Goal: Information Seeking & Learning: Get advice/opinions

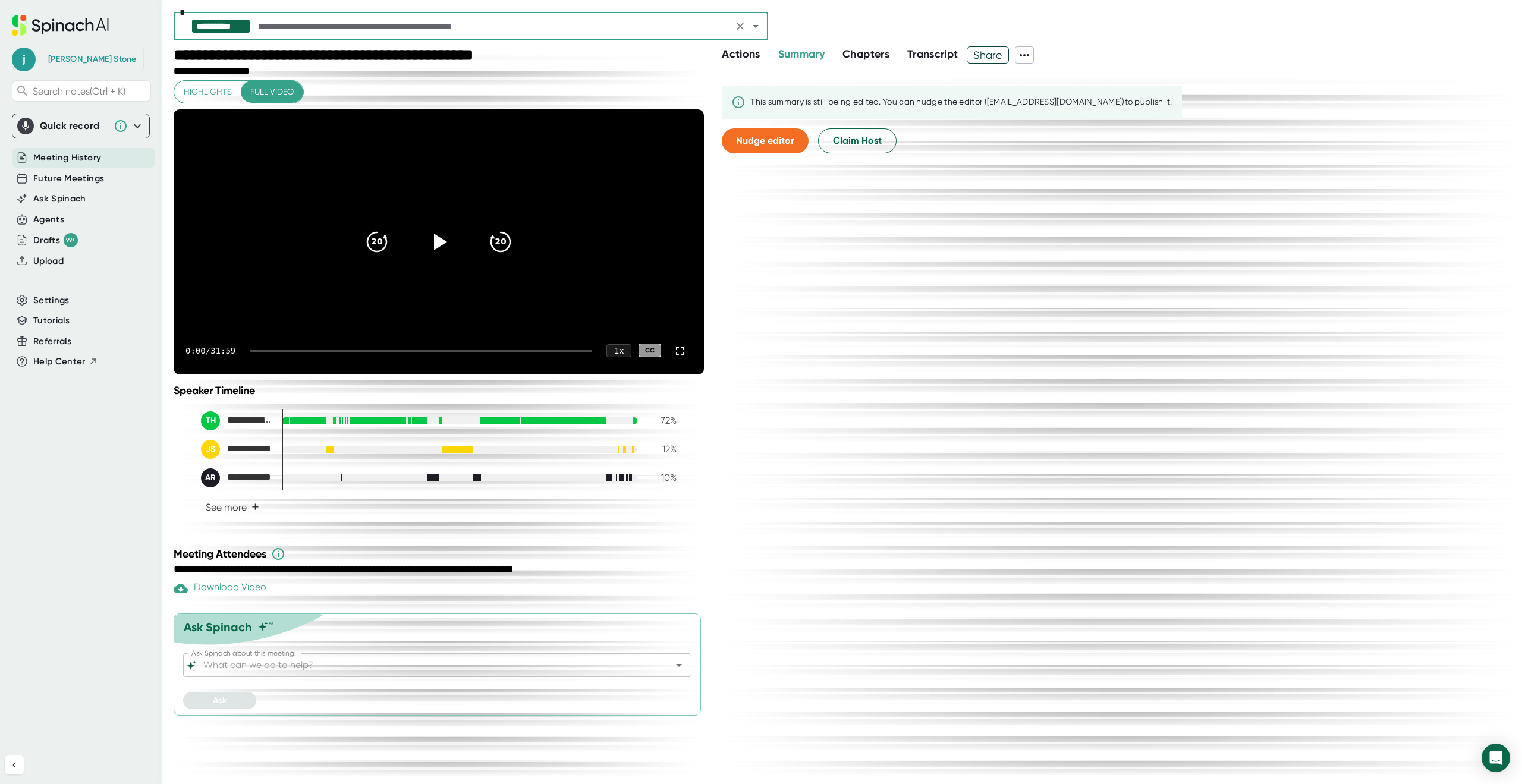
click at [308, 677] on div "Ask Spinach about this meeting:" at bounding box center [437, 665] width 508 height 24
click at [411, 674] on input "Ask Spinach about this meeting:" at bounding box center [426, 665] width 452 height 17
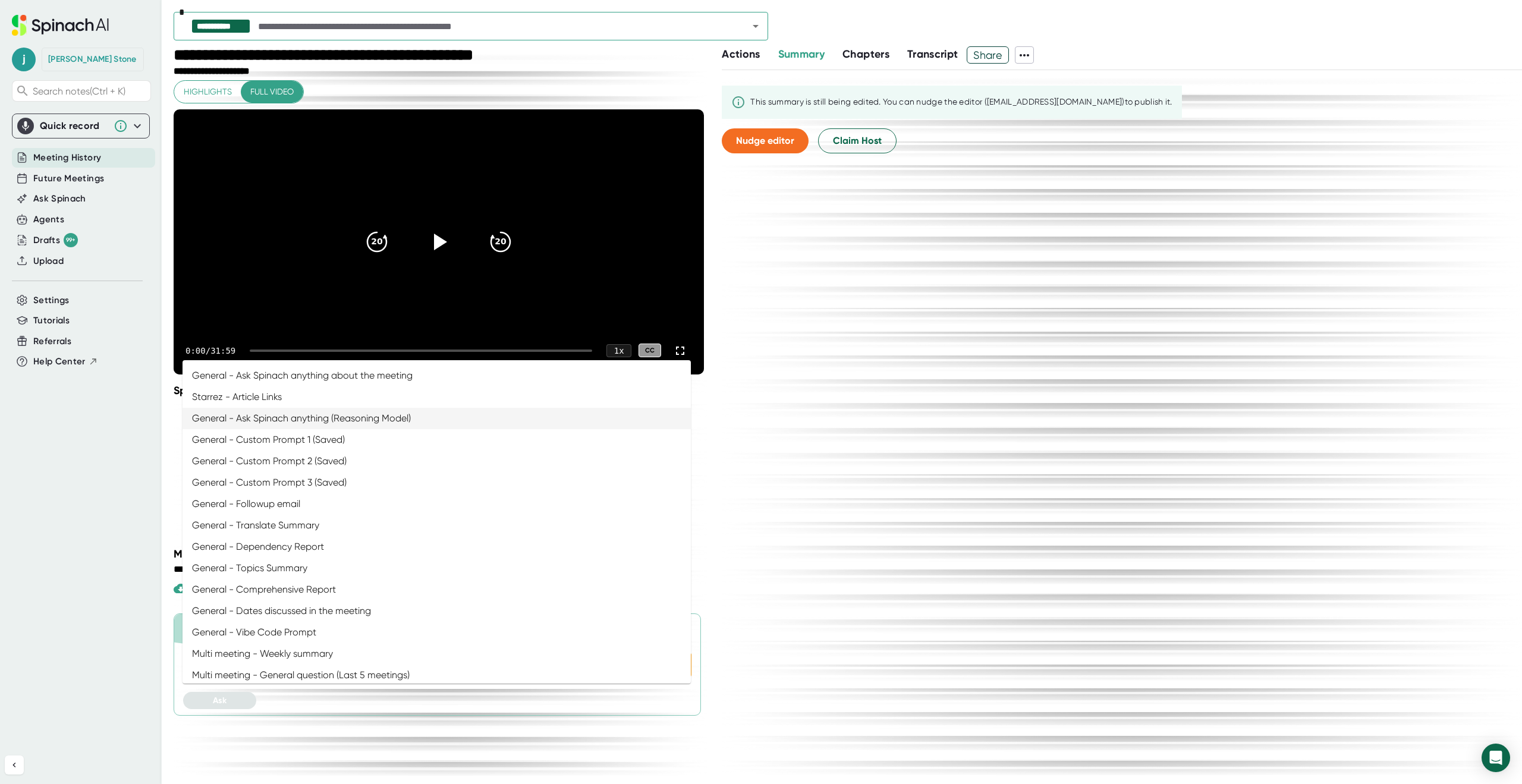
click at [276, 421] on li "General - Ask Spinach anything (Reasoning Model)" at bounding box center [436, 419] width 508 height 22
type input "General - Ask Spinach anything (Reasoning Model)"
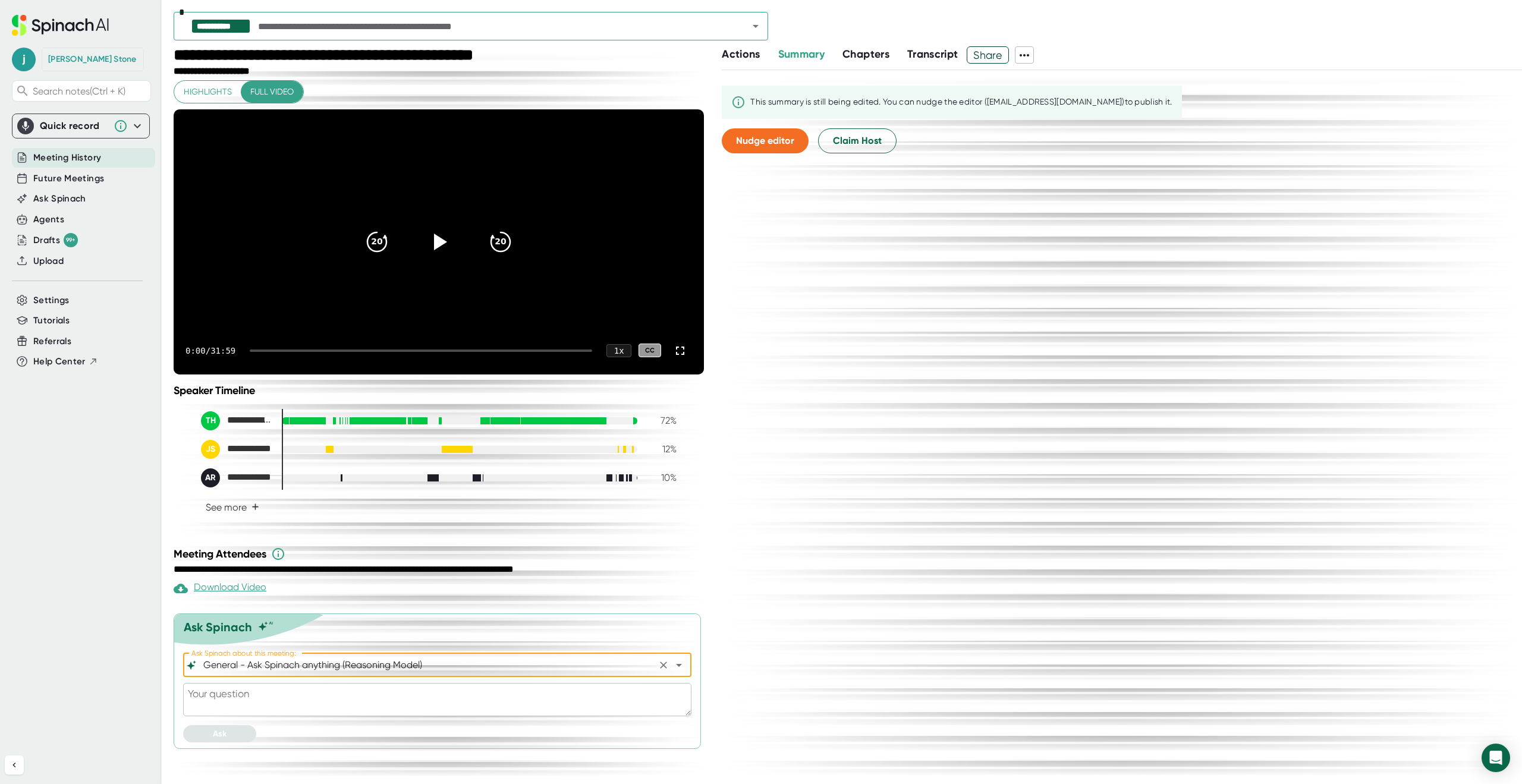
click at [259, 716] on textarea at bounding box center [437, 699] width 508 height 33
type textarea "W"
type textarea "x"
type textarea "Wh"
type textarea "x"
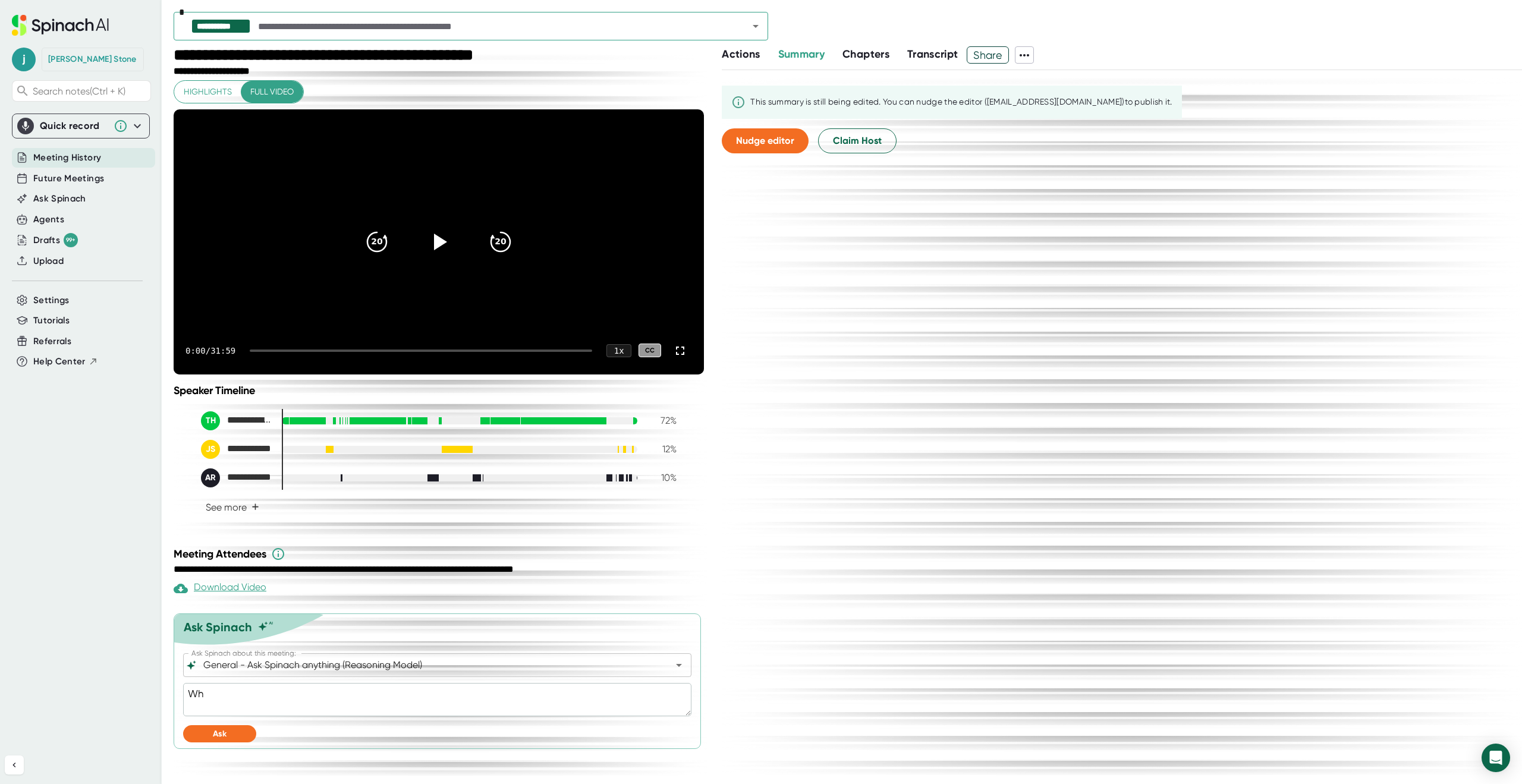
type textarea "Wha"
type textarea "x"
type textarea "What"
type textarea "x"
type textarea "Wha"
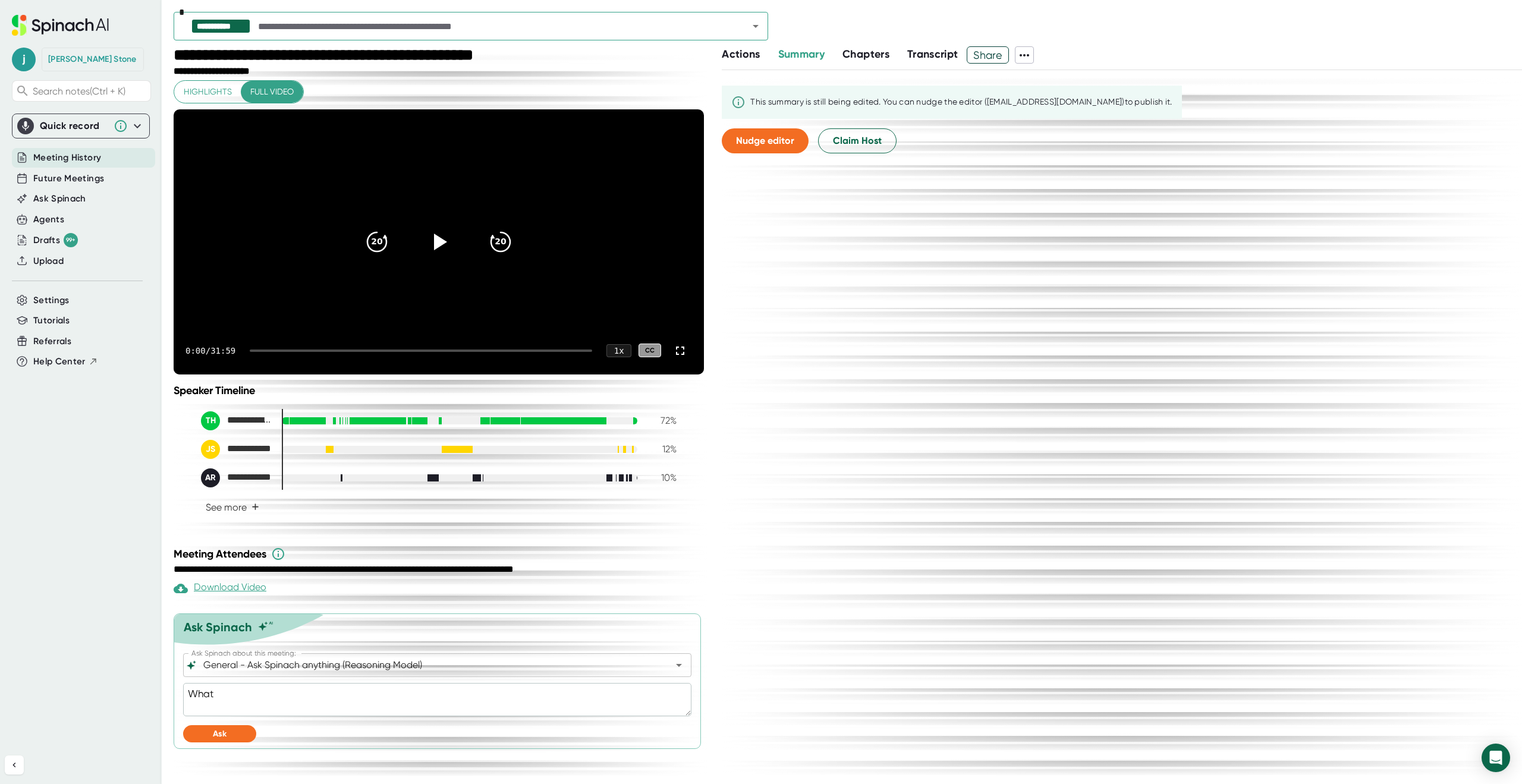
type textarea "x"
type textarea "Wh"
type textarea "x"
type textarea "Who"
type textarea "x"
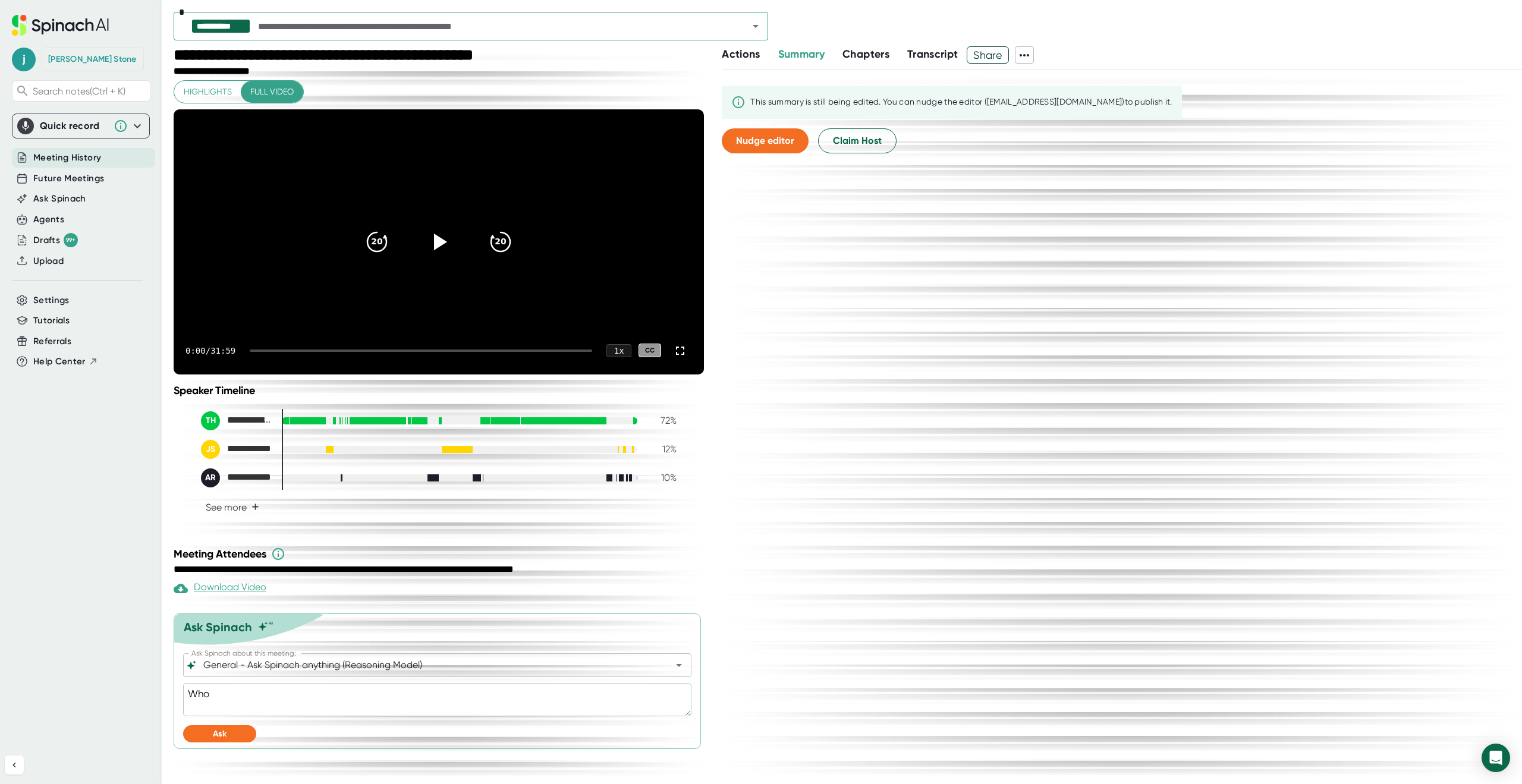
type textarea "Who"
type textarea "x"
type textarea "Who i"
type textarea "x"
type textarea "Who is"
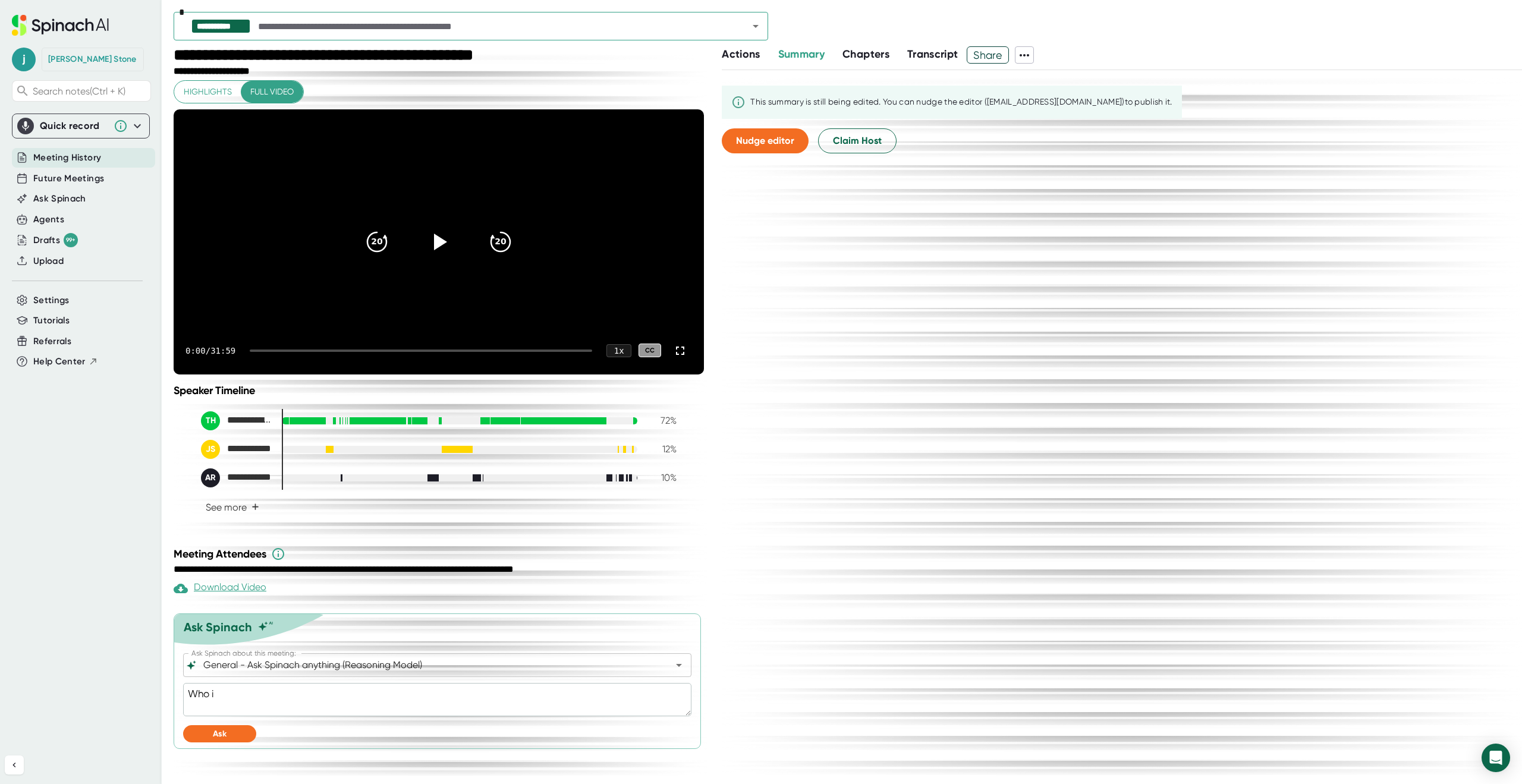
type textarea "x"
type textarea "Who is"
type textarea "x"
type textarea "Who is t"
type textarea "x"
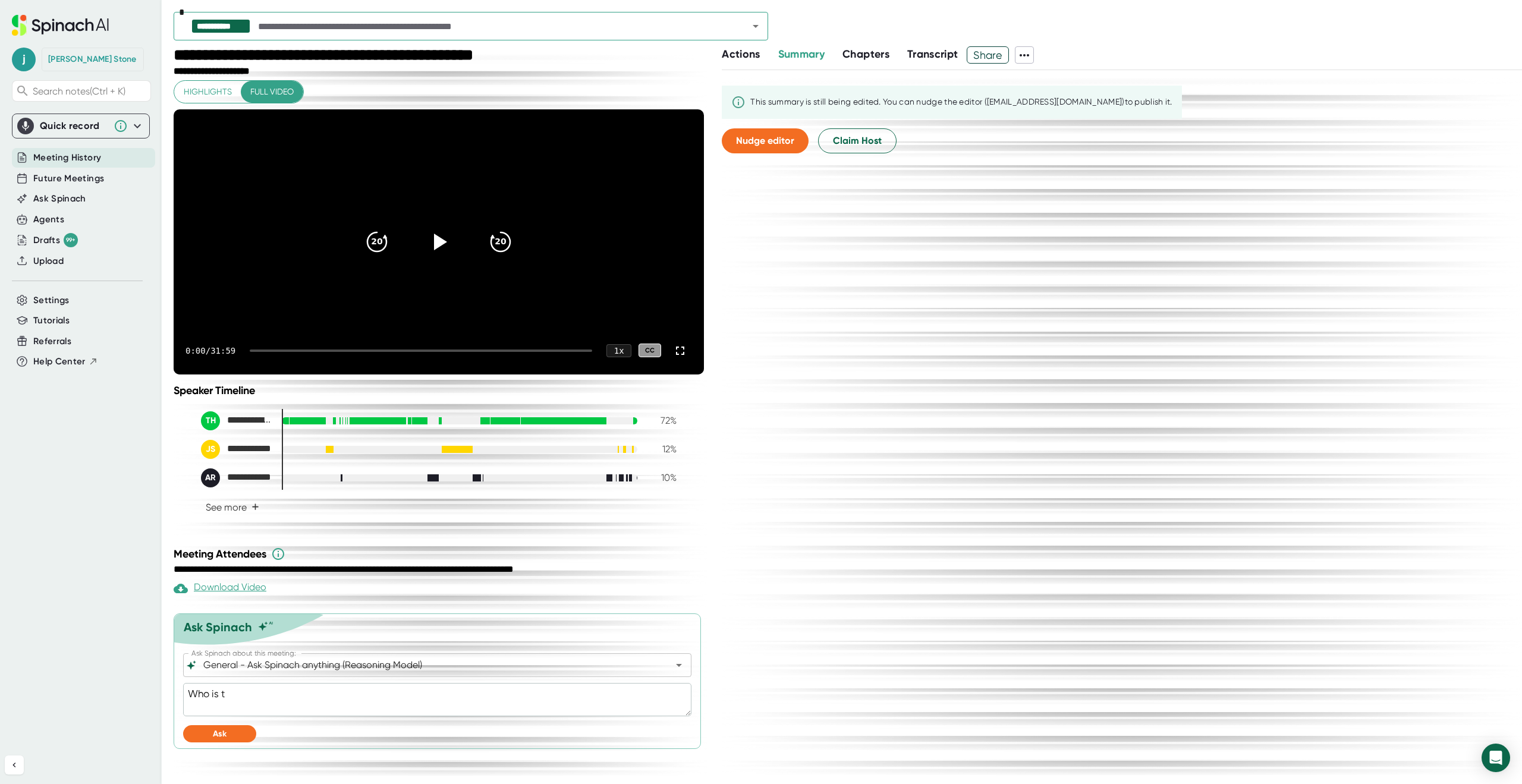
type textarea "Who is ta"
type textarea "x"
type textarea "Who is tak"
type textarea "x"
type textarea "Who is [PERSON_NAME]"
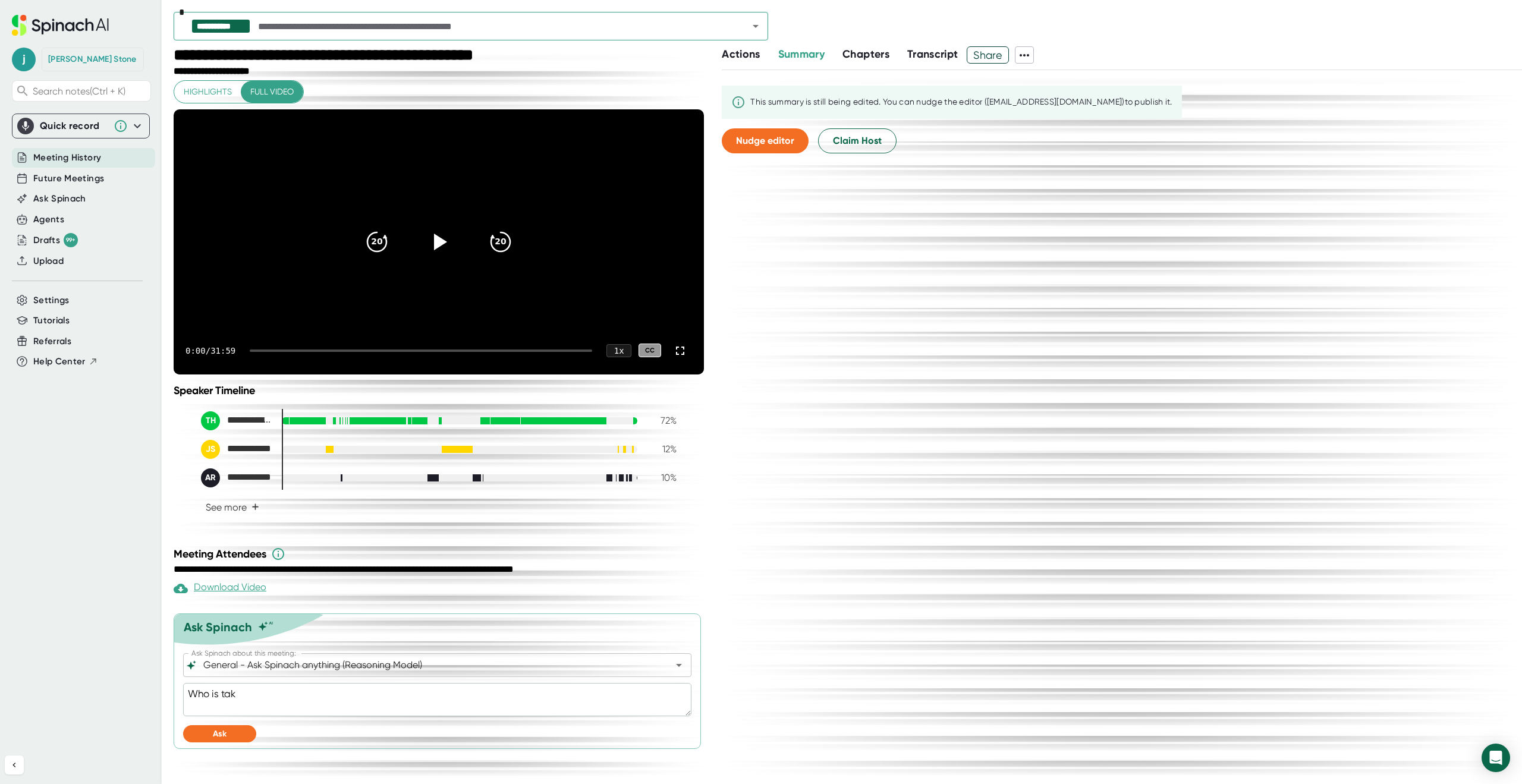
type textarea "x"
type textarea "Who is takin"
type textarea "x"
type textarea "Who is taking"
type textarea "x"
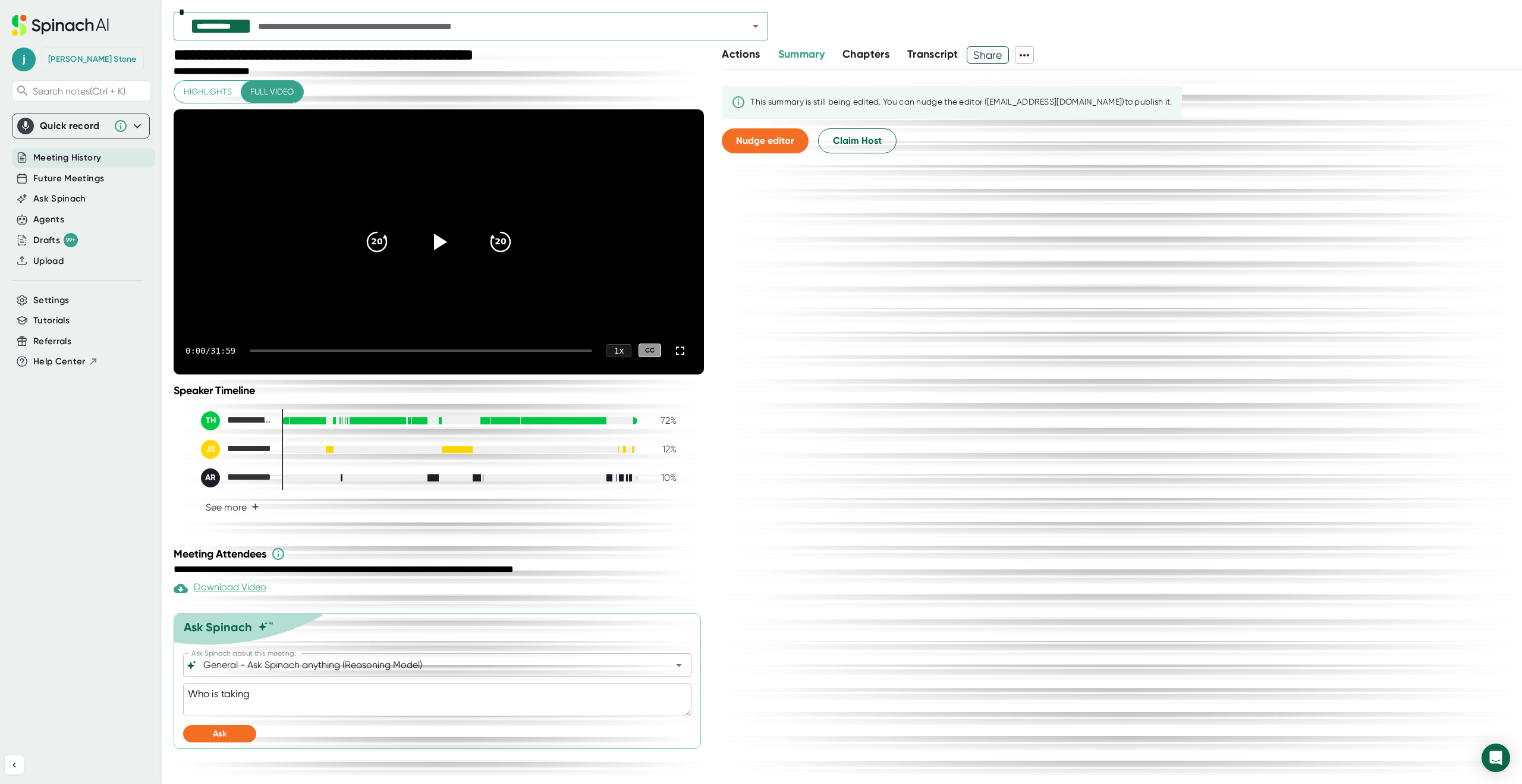
type textarea "Who is taking"
type textarea "x"
type textarea "Who is taking l"
type textarea "x"
type textarea "Who is taking le"
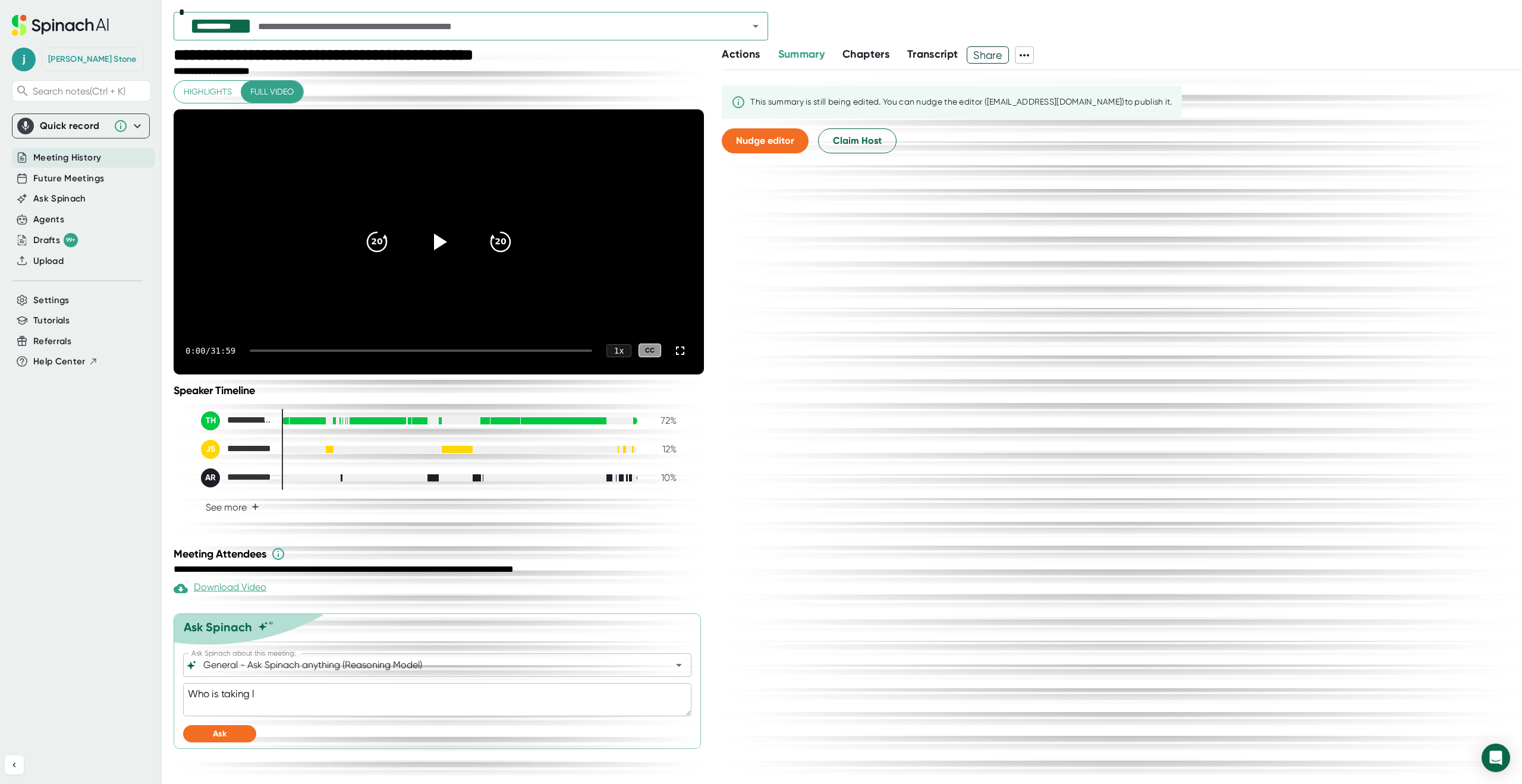
type textarea "x"
type textarea "Who is taking lea"
type textarea "x"
type textarea "Who is taking lead"
type textarea "x"
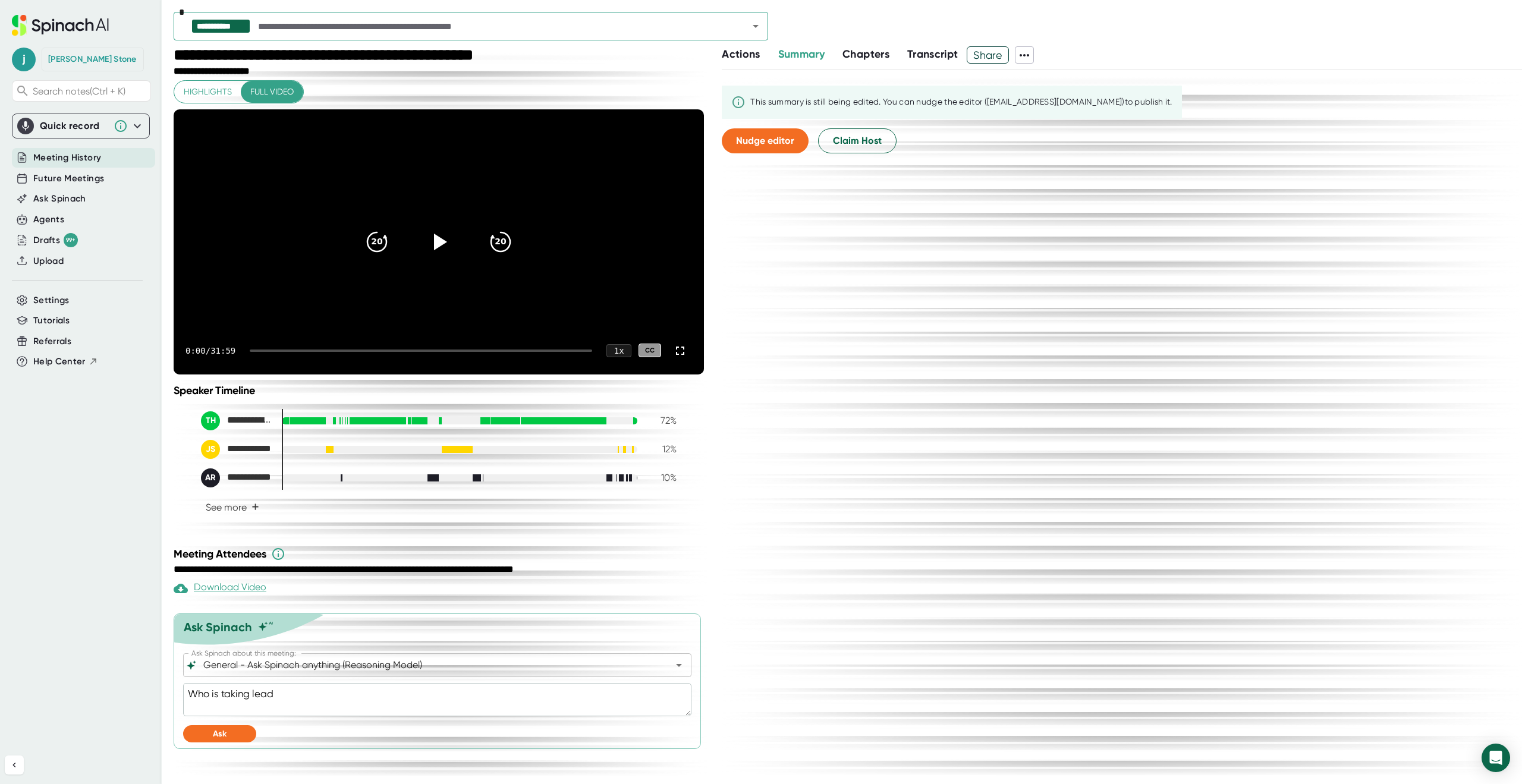
type textarea "Who is taking lead"
type textarea "x"
type textarea "Who is taking lead o"
type textarea "x"
type textarea "Who is taking lead on"
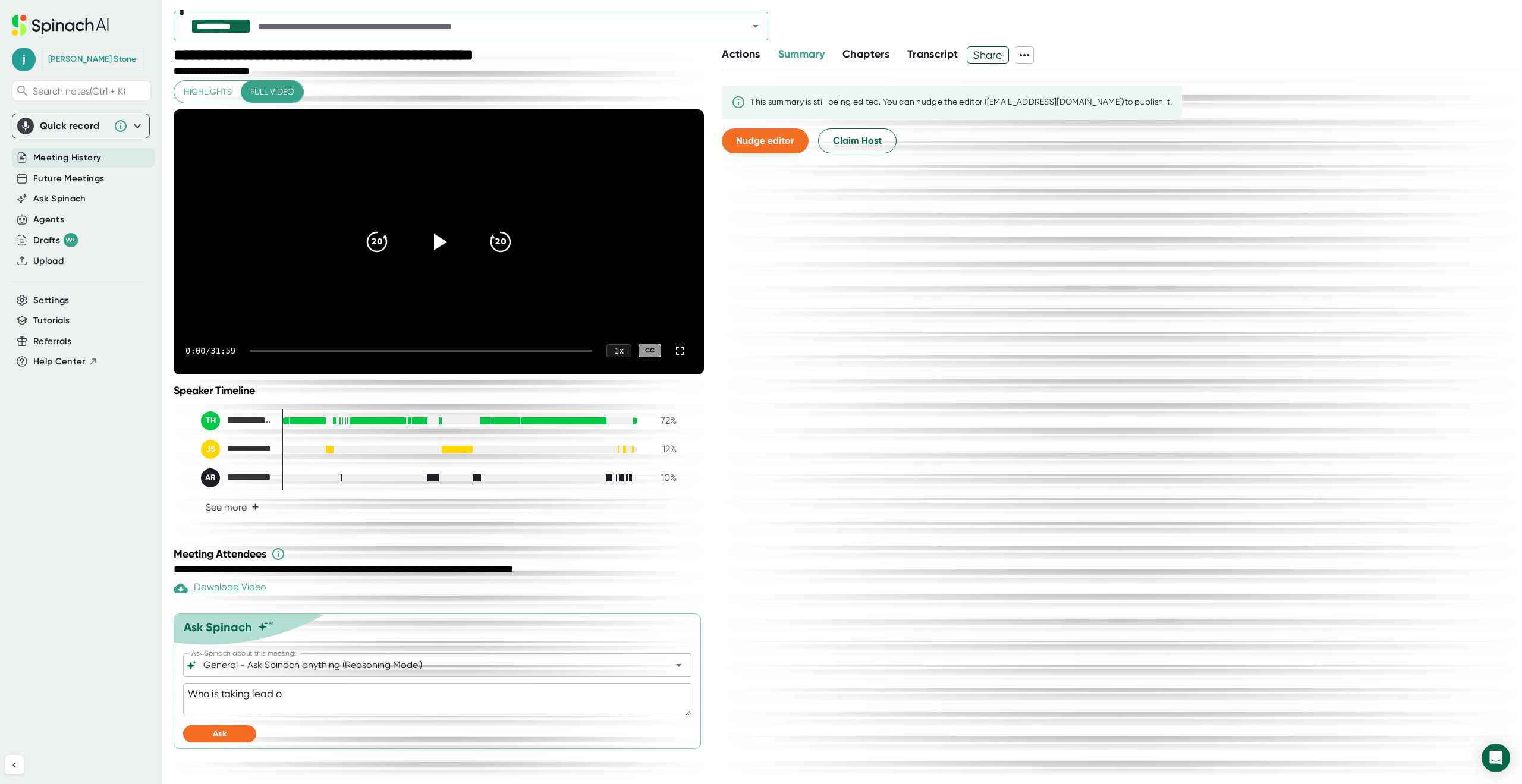
type textarea "x"
type textarea "Who is taking lead on"
type textarea "x"
type textarea "Who is taking lead on S"
type textarea "x"
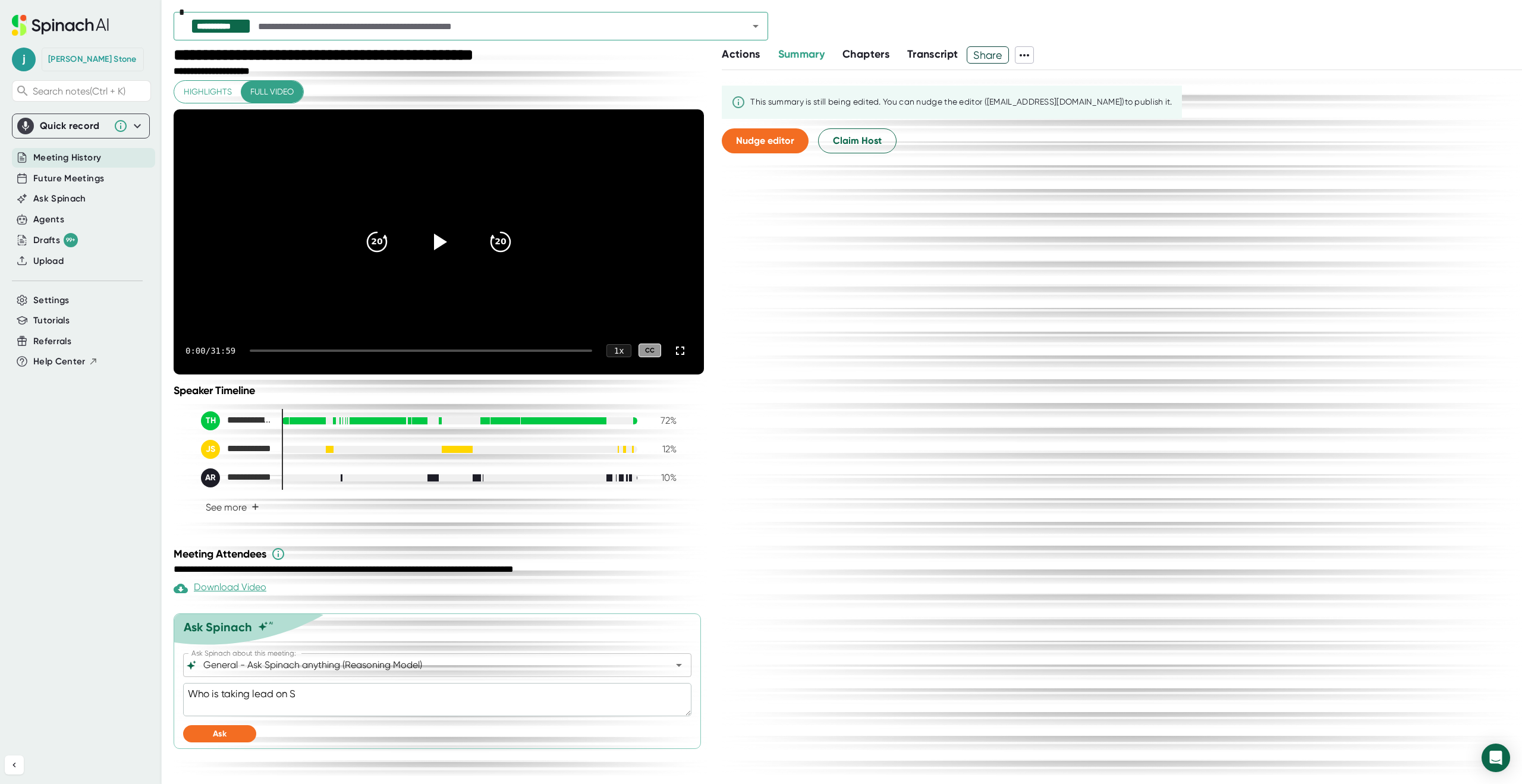
type textarea "Who is taking lead on SS"
type textarea "x"
type textarea "Who is taking lead on SSO"
type textarea "x"
type textarea "Who is taking lead on SSO"
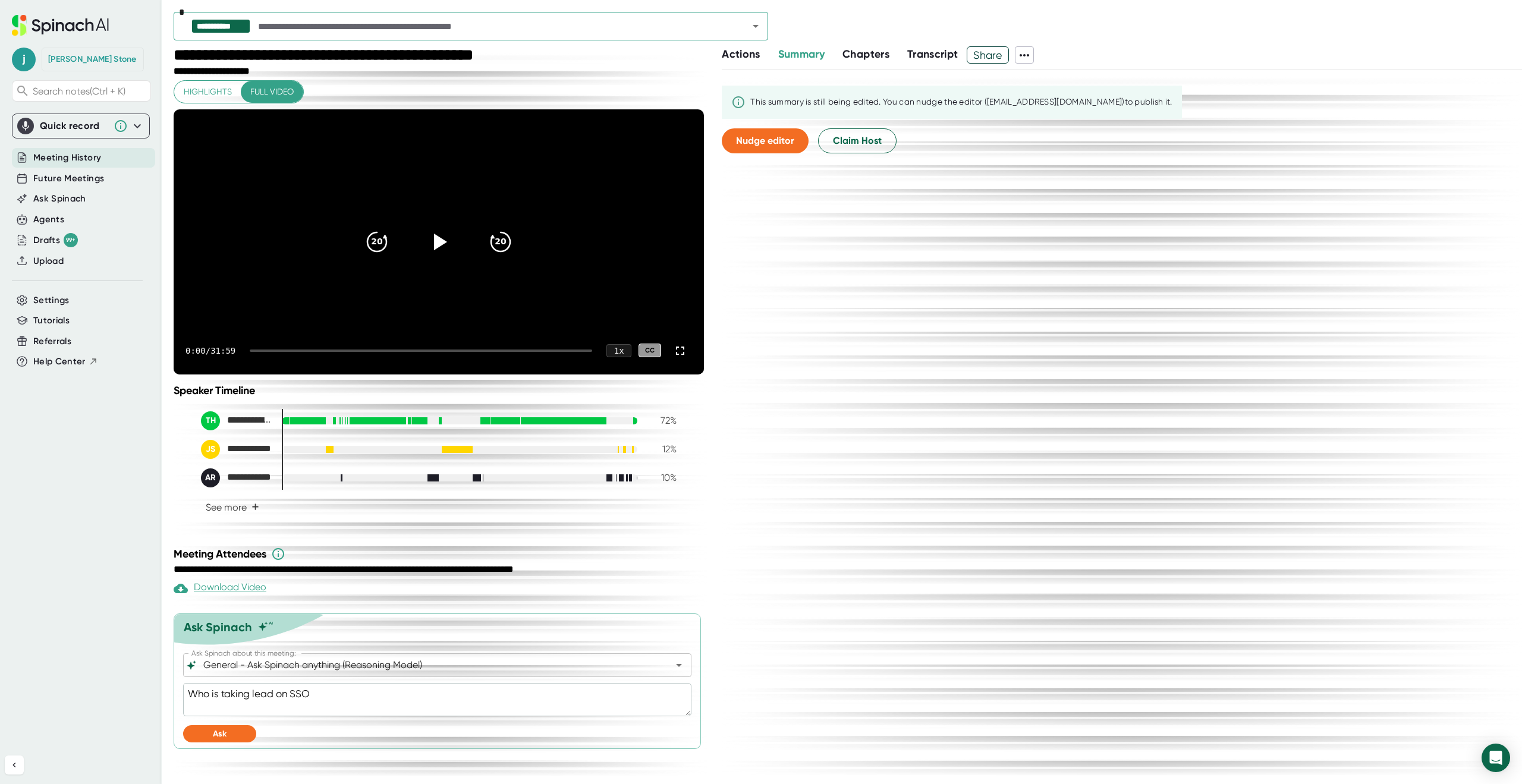
type textarea "x"
type textarea "Who is taking lead on SSO f"
type textarea "x"
type textarea "Who is taking lead on SSO fo"
type textarea "x"
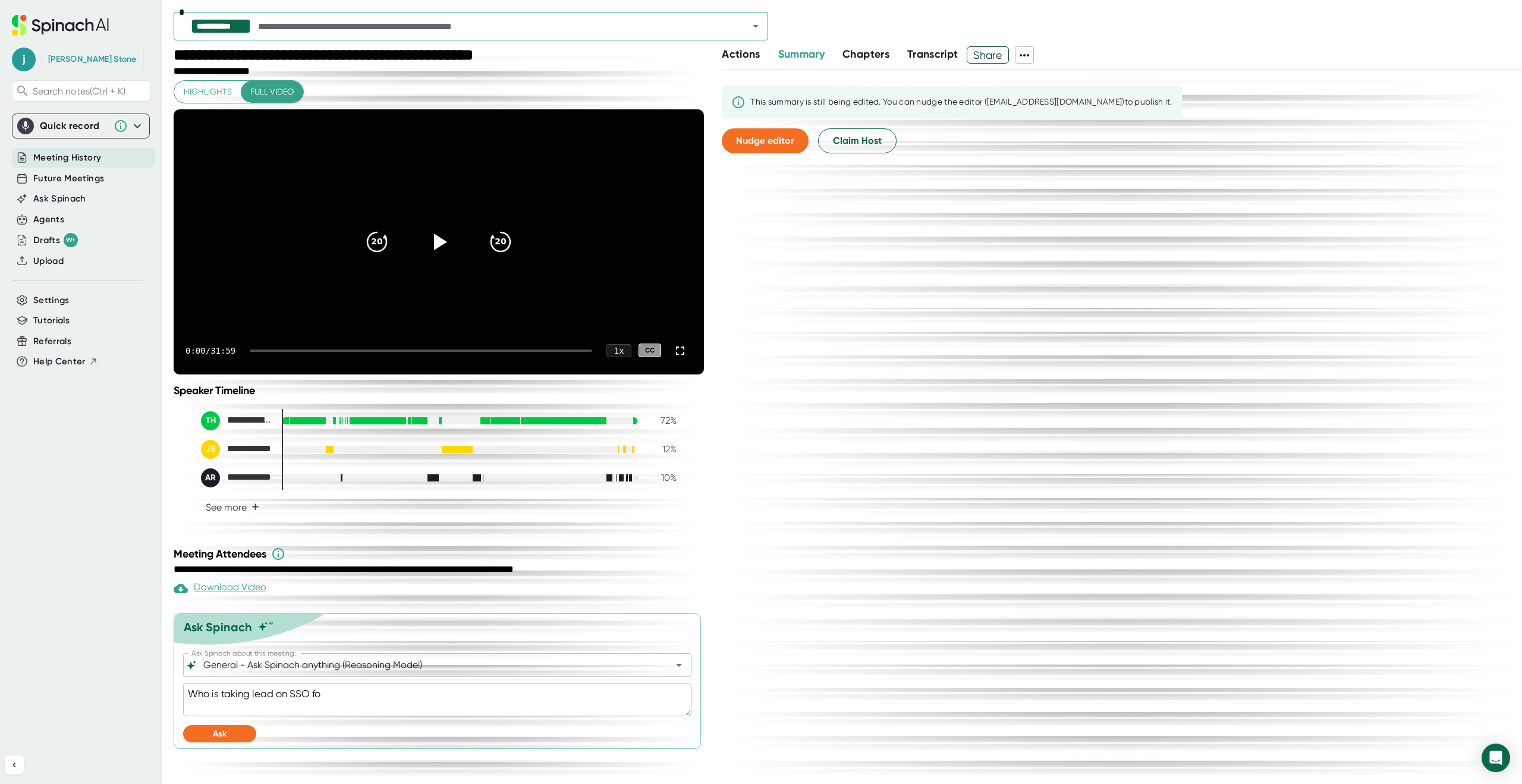
type textarea "Who is taking lead on SSO for"
type textarea "x"
type textarea "Who is taking lead on SSO for"
type textarea "x"
type textarea "Who is taking lead on SSO for F"
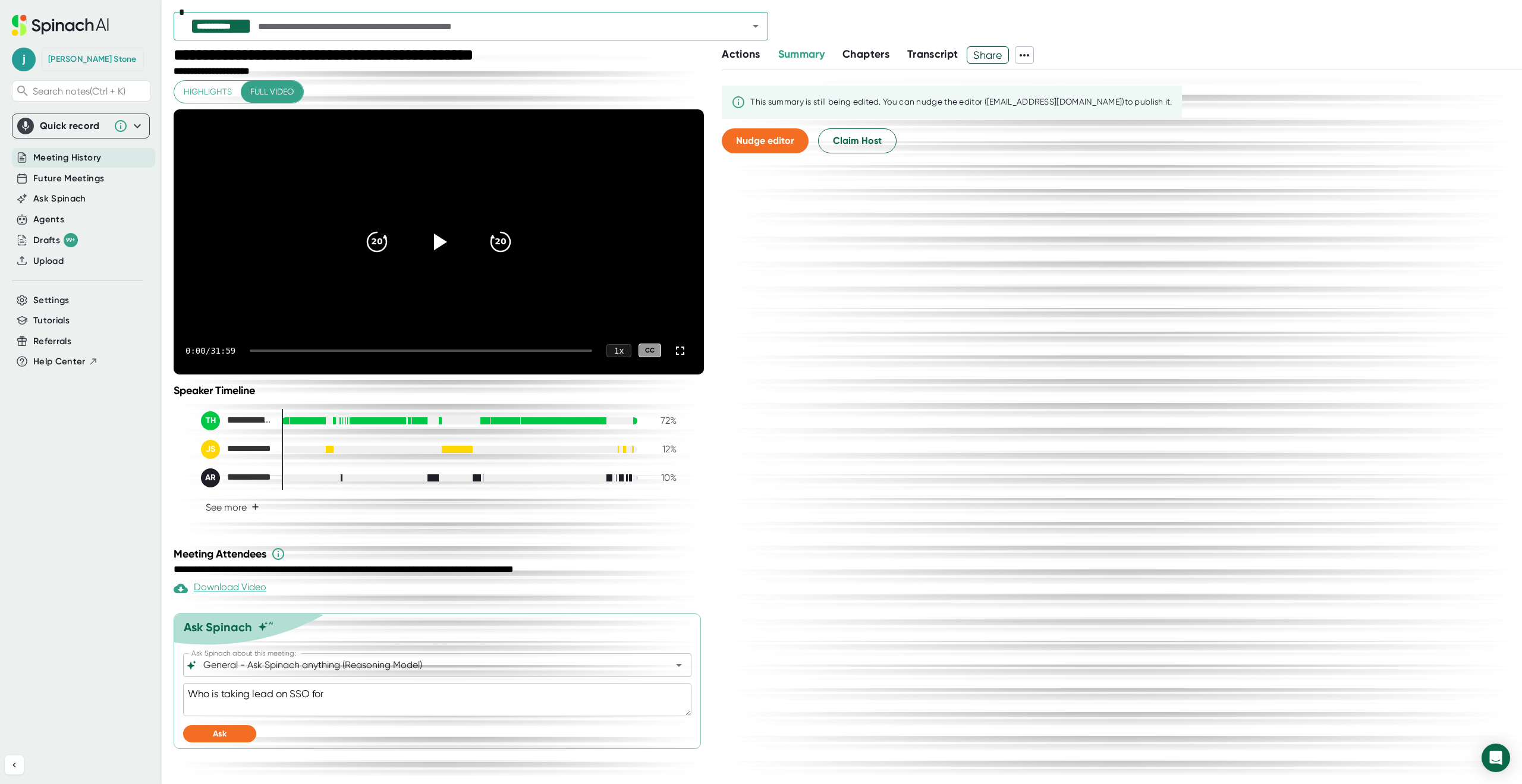
type textarea "x"
type textarea "Who is taking lead on SSO for FE"
type textarea "x"
type textarea "Who is taking lead on SSO for FER"
type textarea "x"
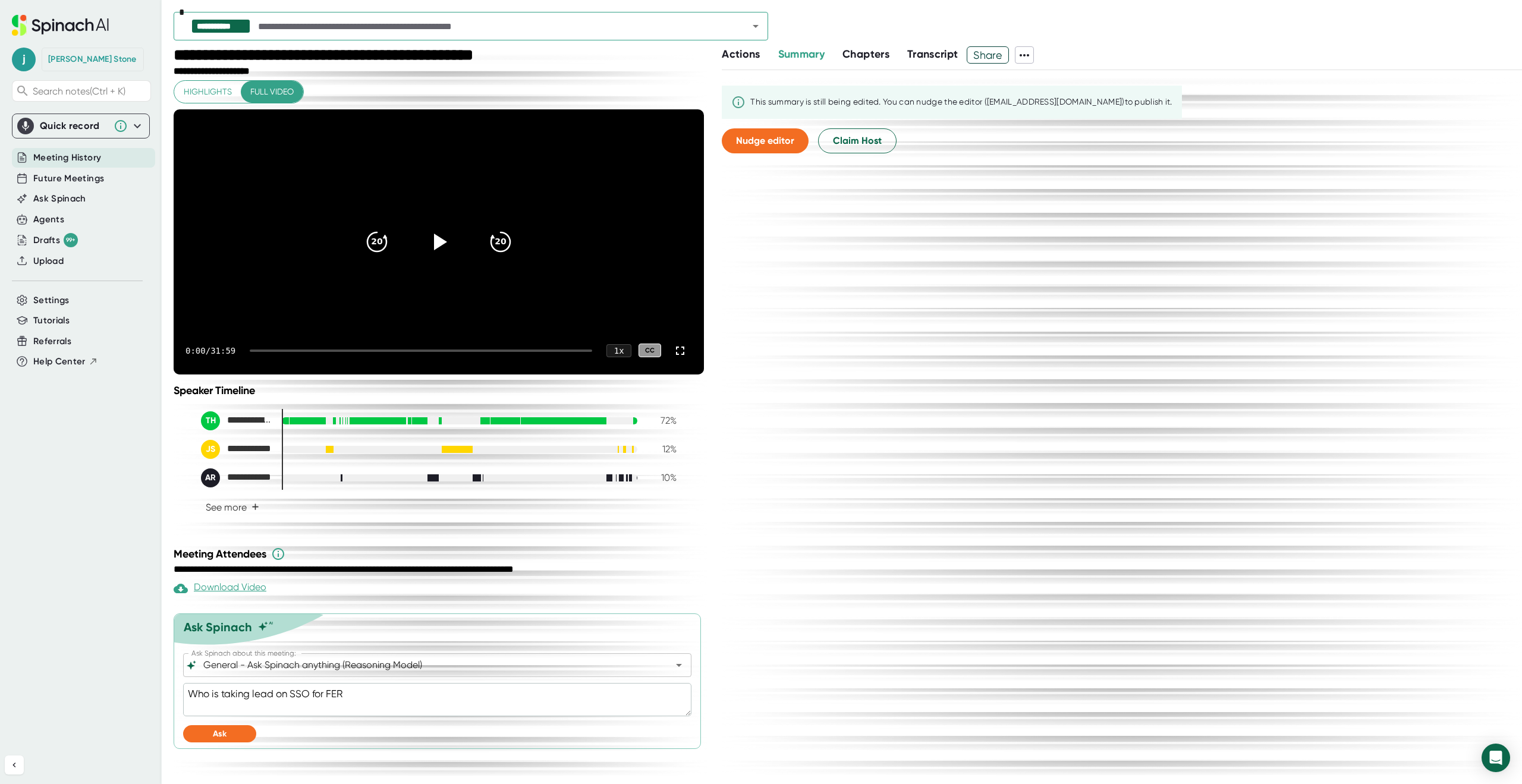
type textarea "Who is taking lead on SSO for FERR"
type textarea "x"
type textarea "Who is taking lead on SSO for [PERSON_NAME]"
type textarea "x"
type textarea "Who is taking lead on SSO for [PERSON_NAME]"
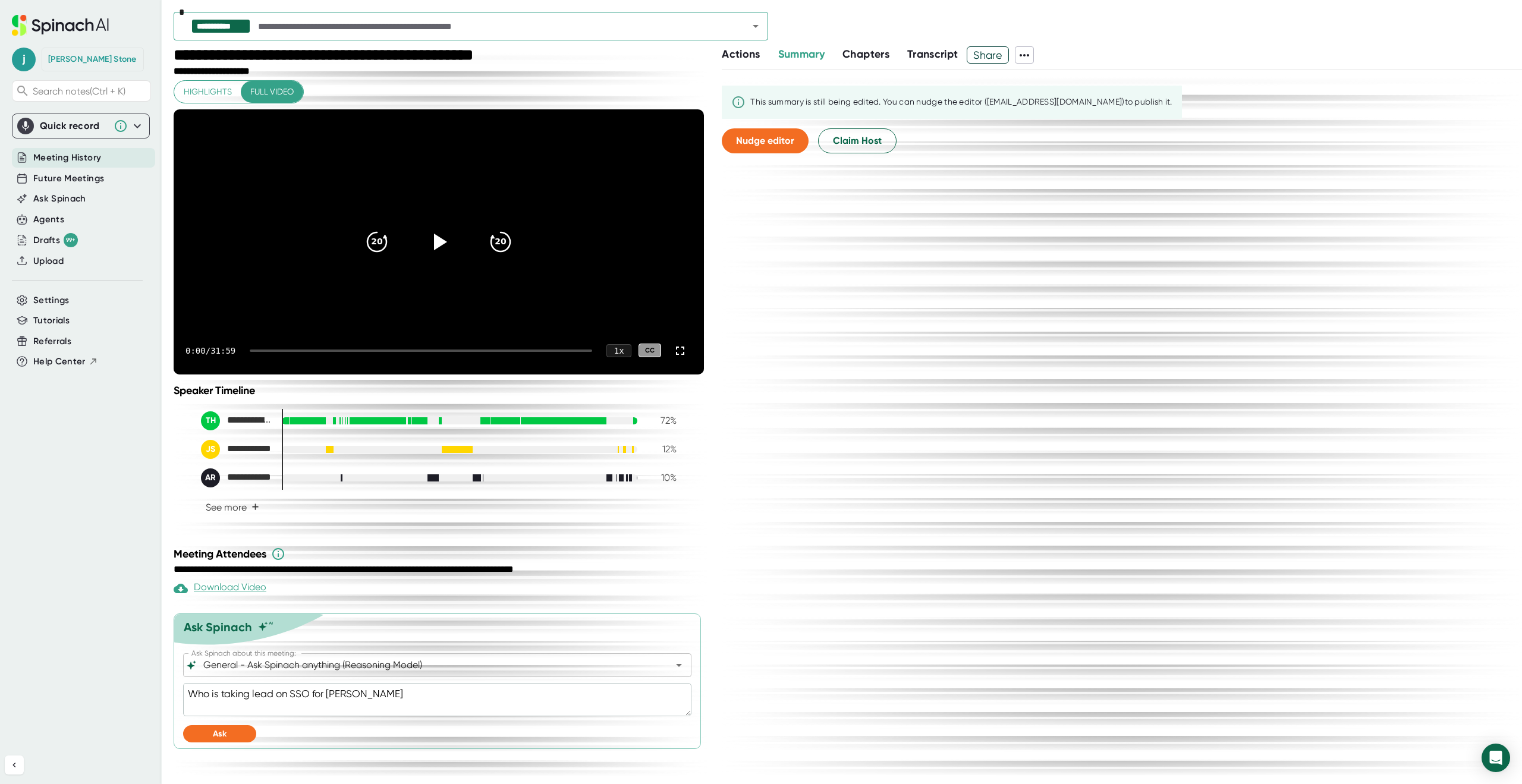
type textarea "x"
type textarea "Who is taking lead on SSO for [PERSON_NAME]?"
type textarea "x"
type textarea "Who is taking lead on SSO for [PERSON_NAME]?"
click at [226, 739] on span "Ask" at bounding box center [220, 733] width 13 height 10
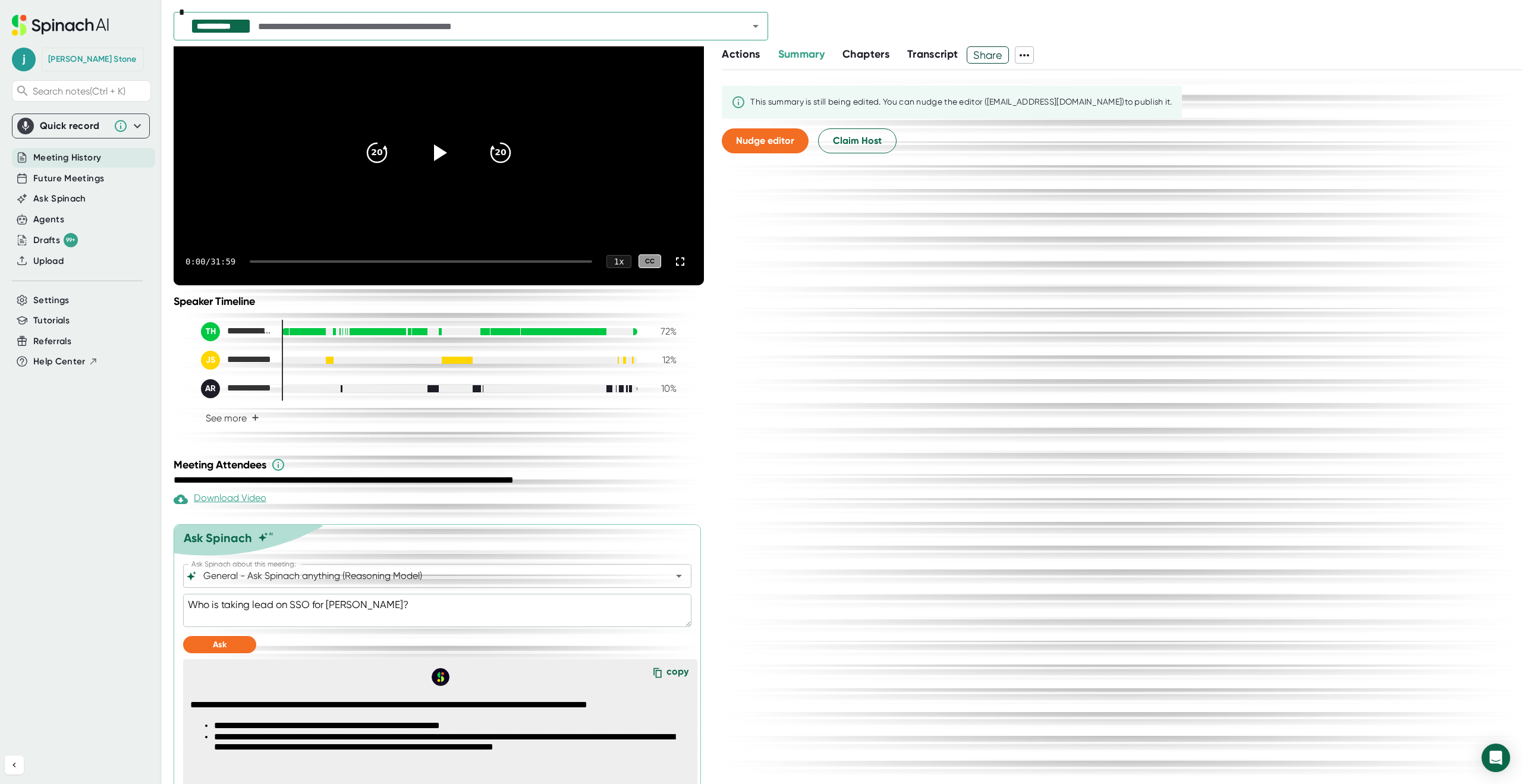
scroll to position [146, 0]
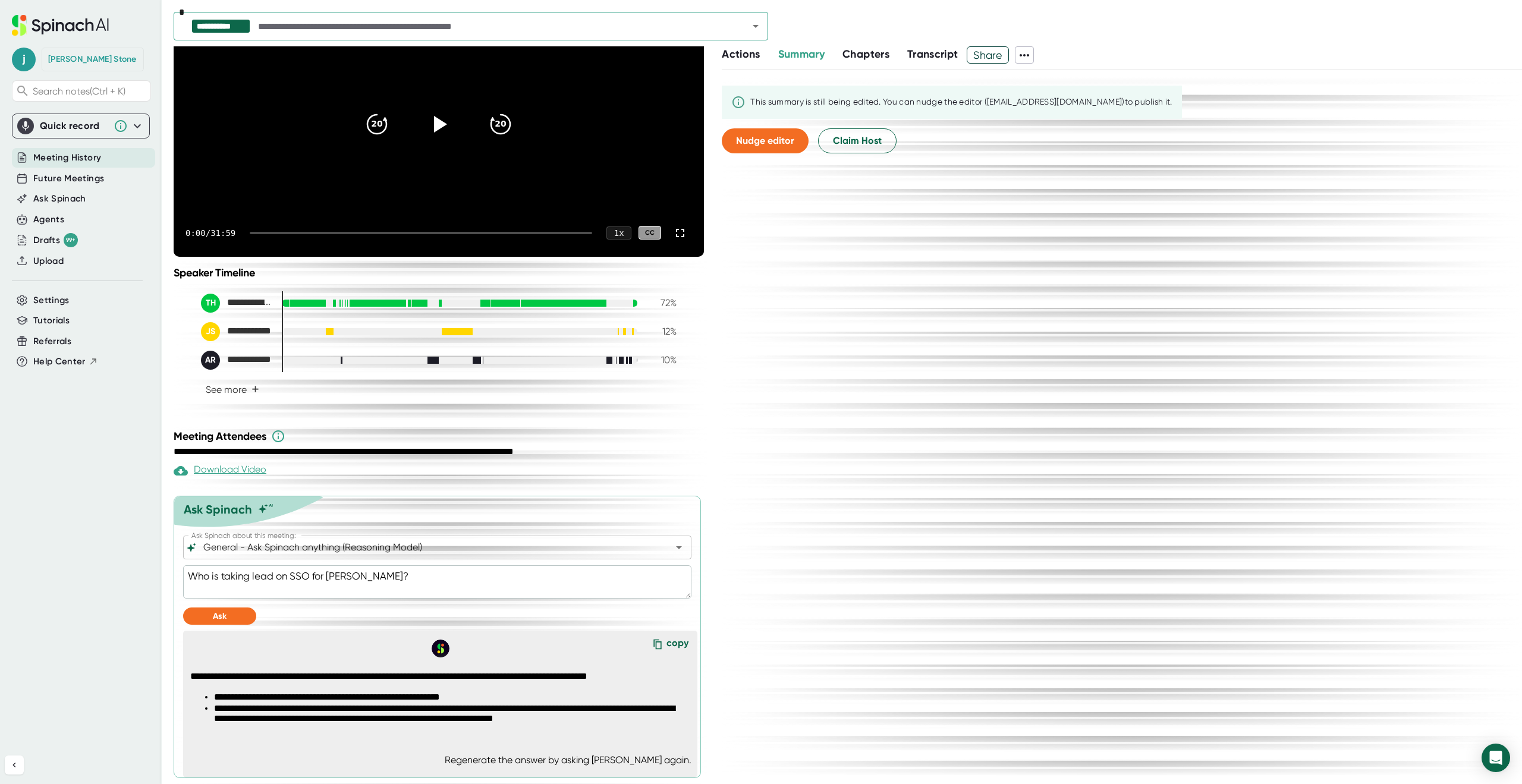
type textarea "x"
